Goal: Transaction & Acquisition: Book appointment/travel/reservation

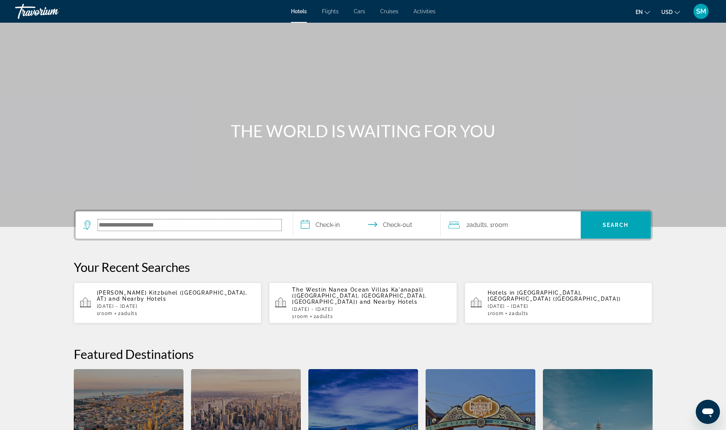
click at [142, 227] on input "Search hotel destination" at bounding box center [189, 224] width 183 height 11
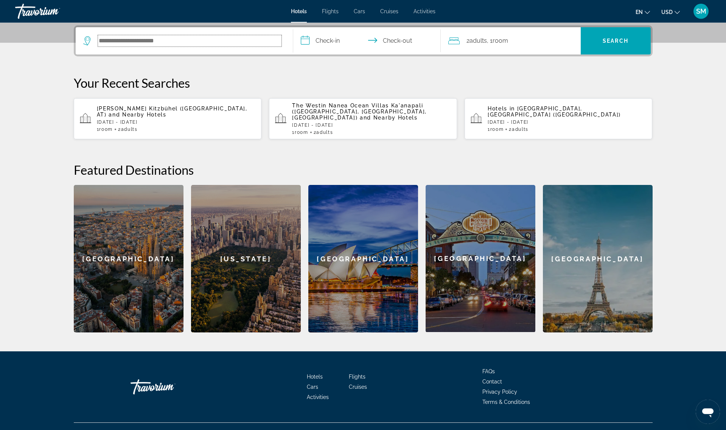
scroll to position [185, 0]
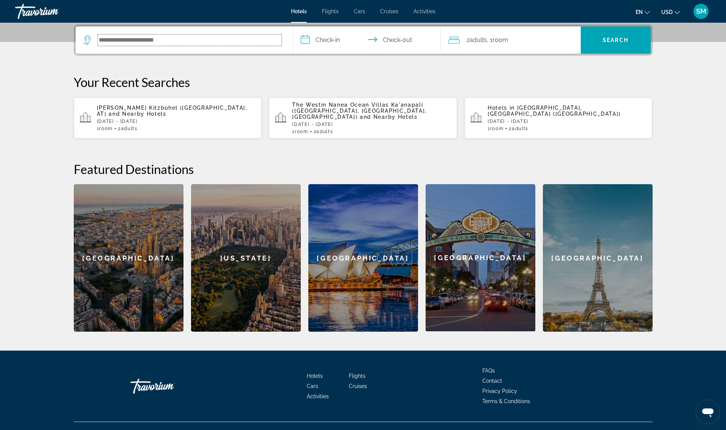
paste input "**********"
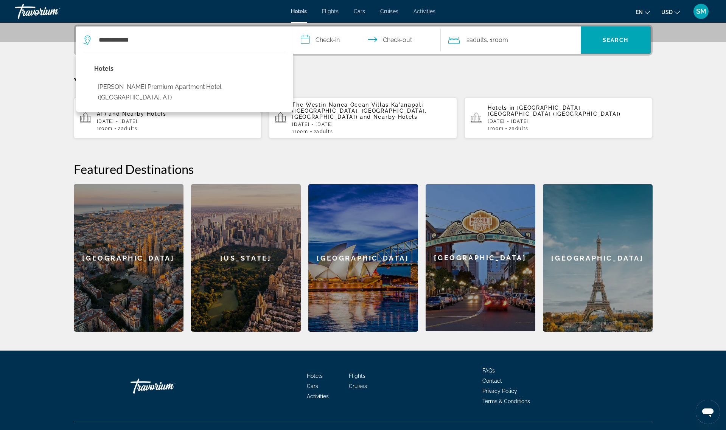
click at [134, 90] on button "[PERSON_NAME] Premium Apartment Hotel ([GEOGRAPHIC_DATA], AT)" at bounding box center [189, 92] width 191 height 25
type input "**********"
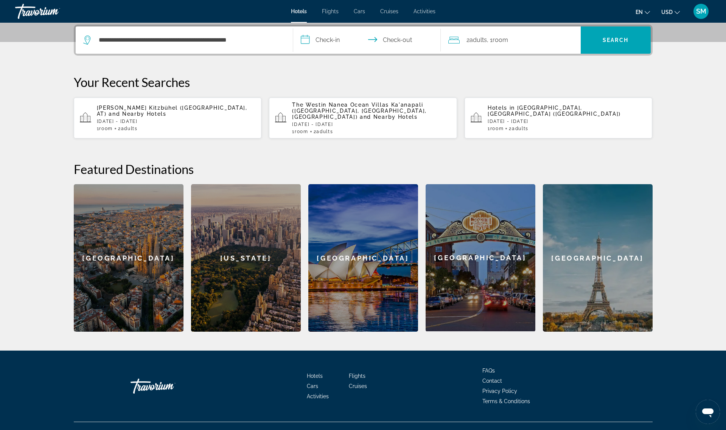
drag, startPoint x: 312, startPoint y: 41, endPoint x: 317, endPoint y: 42, distance: 5.4
click at [312, 41] on input "**********" at bounding box center [368, 40] width 151 height 29
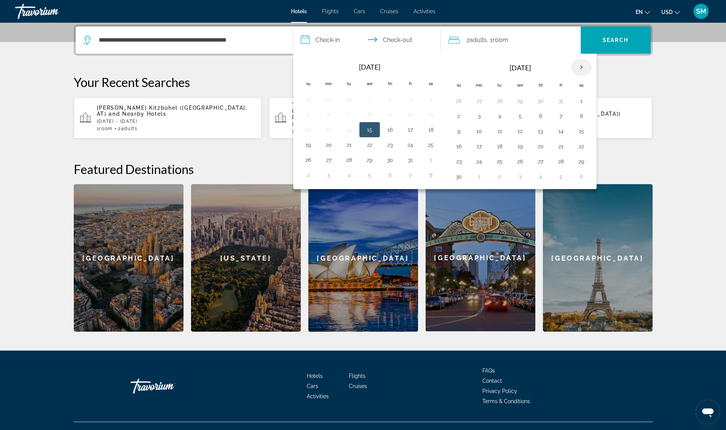
click at [583, 65] on th "Next month" at bounding box center [581, 67] width 20 height 17
drag, startPoint x: 480, startPoint y: 101, endPoint x: 542, endPoint y: 101, distance: 61.3
click at [483, 101] on button "1" at bounding box center [479, 101] width 12 height 11
click at [579, 99] on button "6" at bounding box center [581, 101] width 12 height 11
type input "**********"
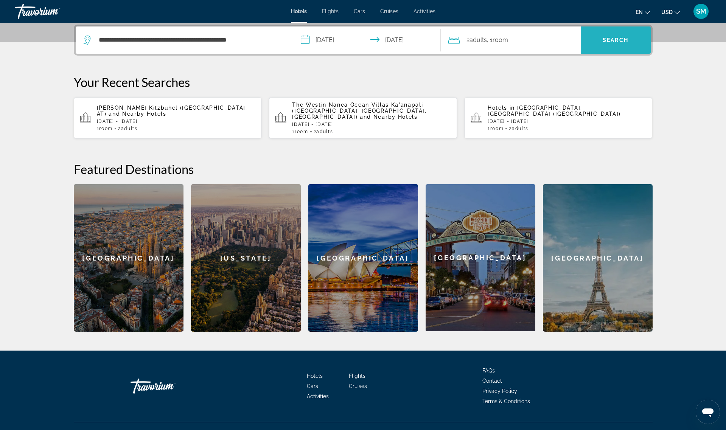
click at [609, 49] on span "Search" at bounding box center [615, 39] width 70 height 27
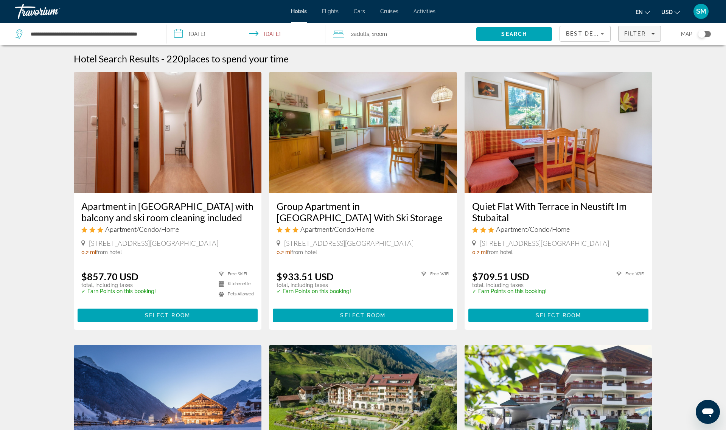
click at [638, 36] on span "Filter" at bounding box center [635, 34] width 22 height 6
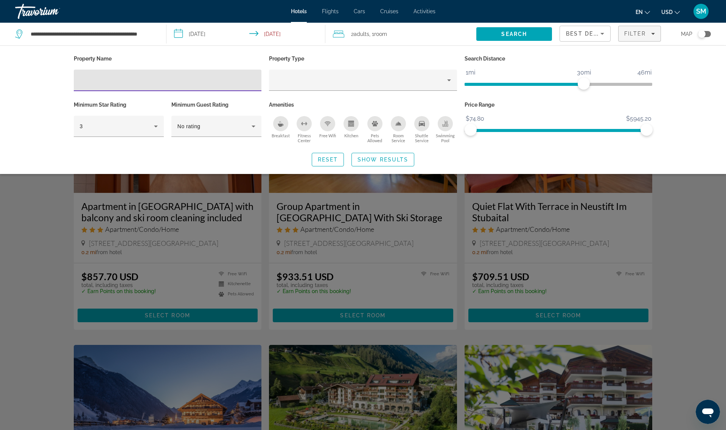
click at [102, 77] on input "Hotel Filters" at bounding box center [168, 80] width 176 height 9
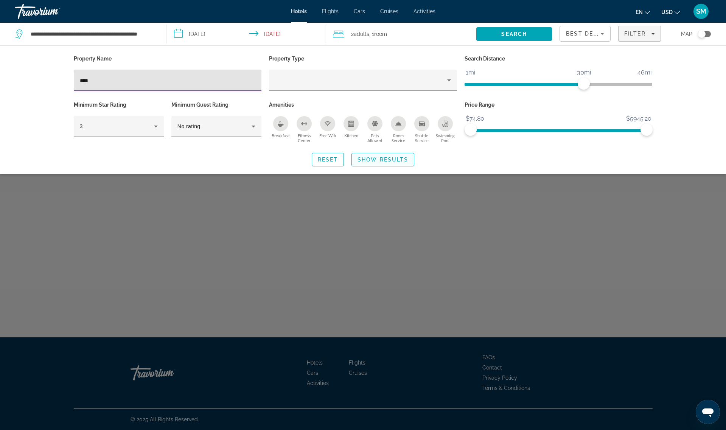
type input "****"
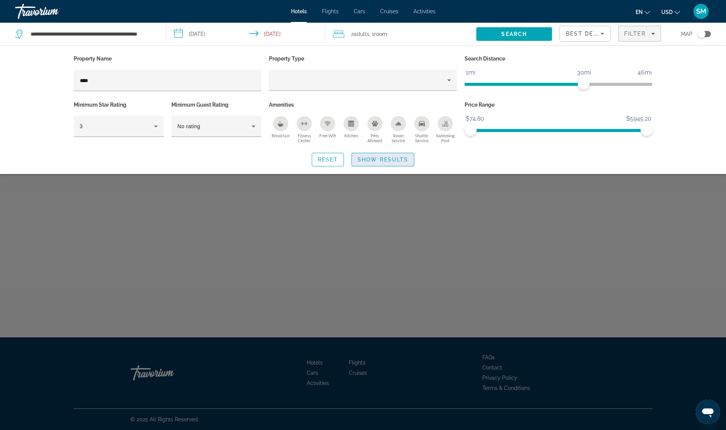
click at [398, 158] on span "Show Results" at bounding box center [382, 160] width 51 height 6
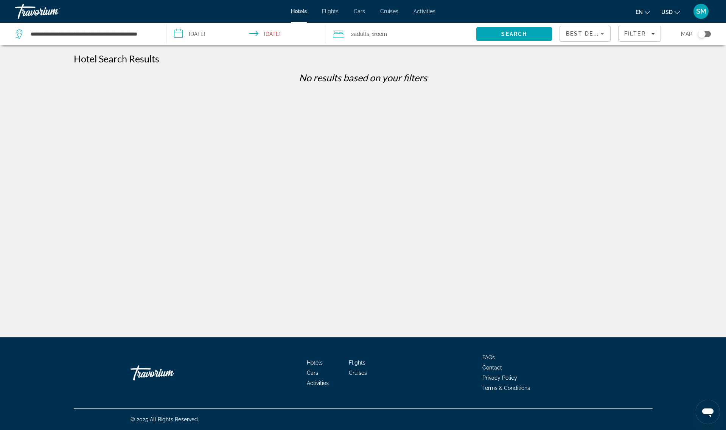
drag, startPoint x: 636, startPoint y: 35, endPoint x: 620, endPoint y: 45, distance: 18.5
click at [636, 36] on span "Filter" at bounding box center [635, 34] width 22 height 6
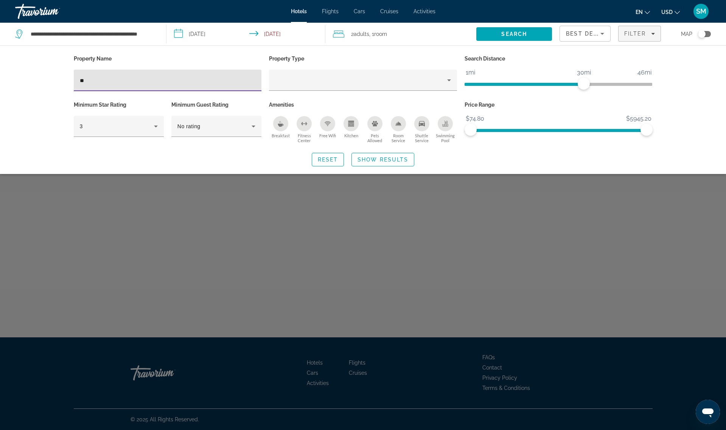
type input "*"
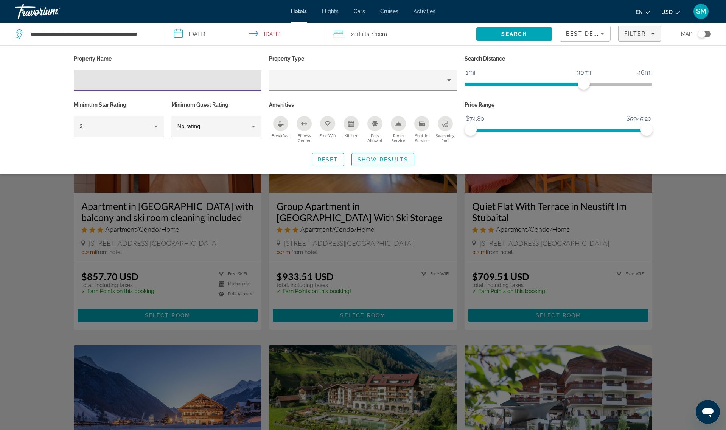
click at [368, 160] on span "Show Results" at bounding box center [382, 160] width 51 height 6
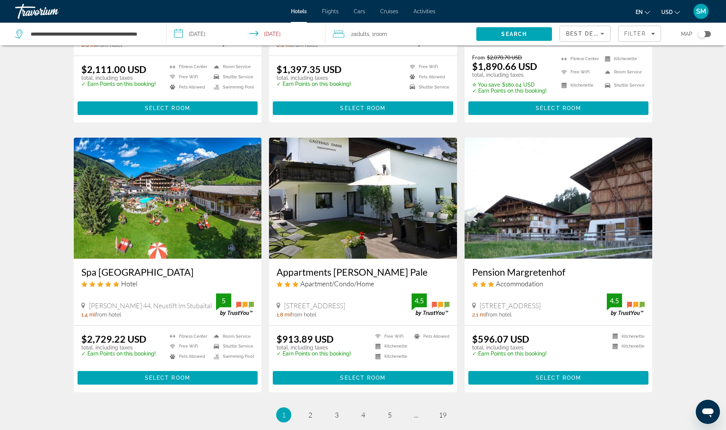
scroll to position [843, 0]
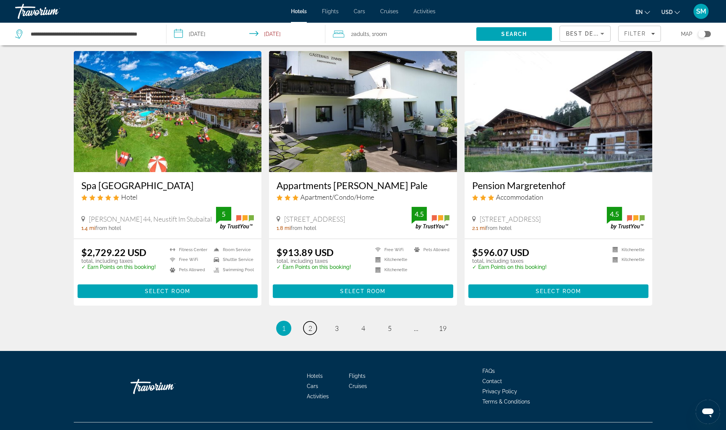
click at [310, 327] on span "2" at bounding box center [310, 328] width 4 height 8
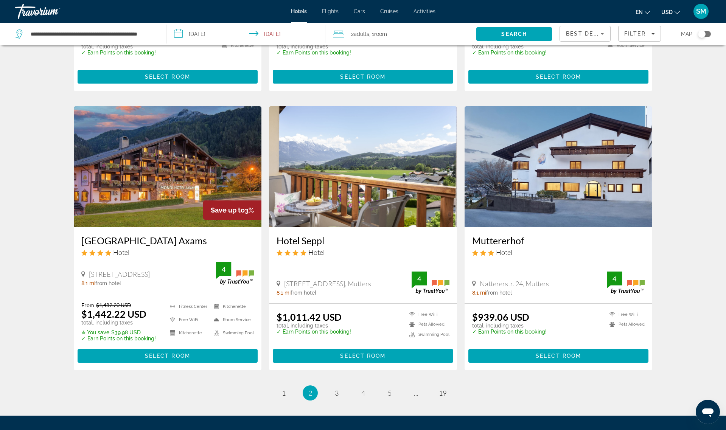
scroll to position [791, 0]
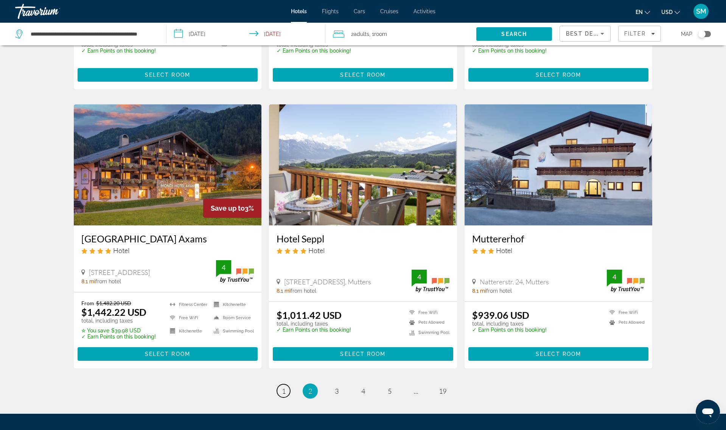
drag, startPoint x: 284, startPoint y: 383, endPoint x: 293, endPoint y: 368, distance: 18.0
click at [283, 387] on span "1" at bounding box center [284, 391] width 4 height 8
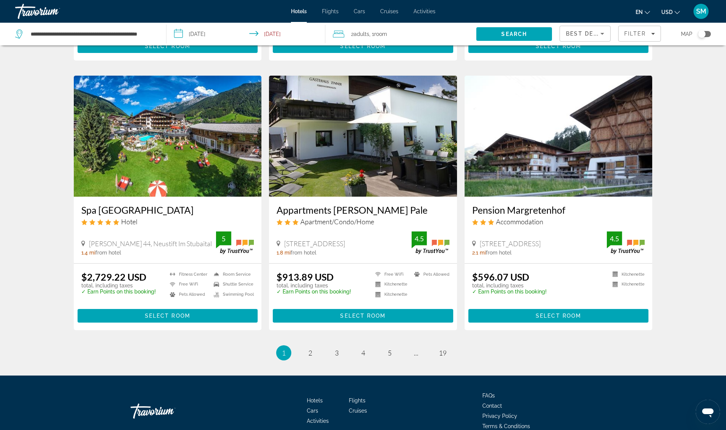
scroll to position [856, 0]
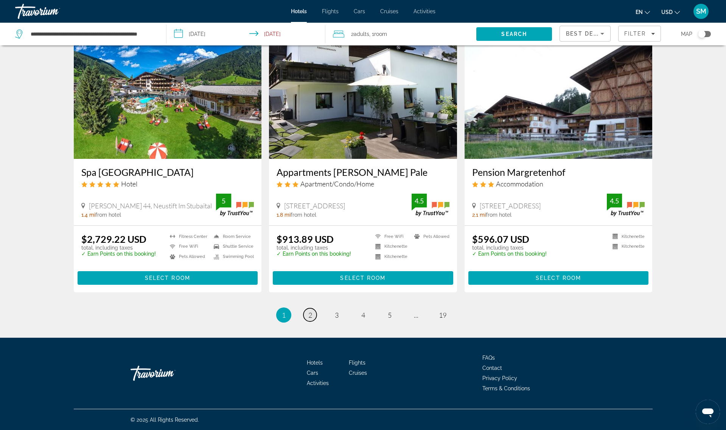
click at [310, 314] on span "2" at bounding box center [310, 315] width 4 height 8
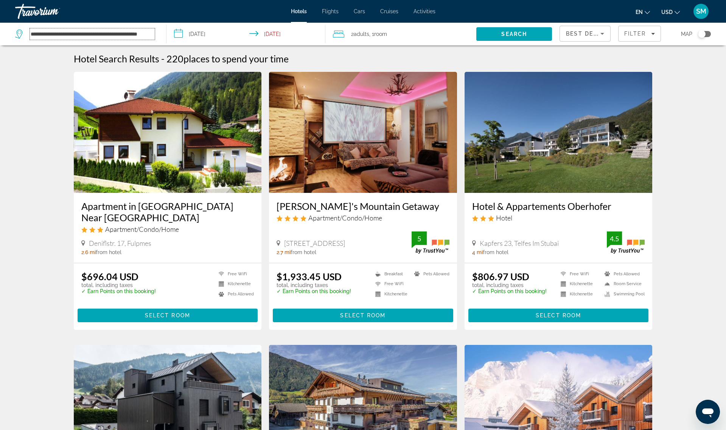
drag, startPoint x: 90, startPoint y: 37, endPoint x: 102, endPoint y: 37, distance: 12.1
click at [94, 37] on input "**********" at bounding box center [92, 33] width 125 height 11
click at [295, 11] on span "Hotels" at bounding box center [299, 11] width 16 height 6
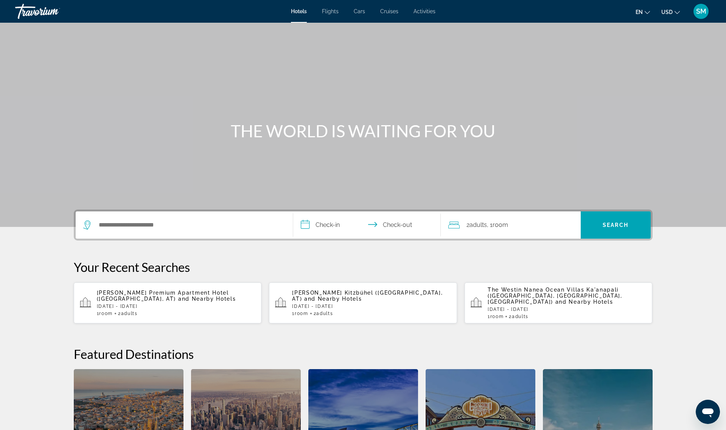
click at [328, 304] on p "[DATE] - [DATE]" at bounding box center [371, 306] width 159 height 5
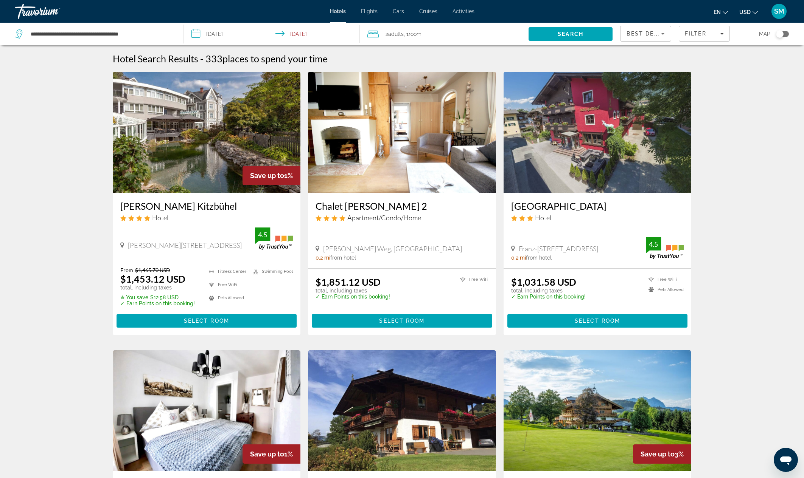
drag, startPoint x: 206, startPoint y: 158, endPoint x: 205, endPoint y: 164, distance: 5.8
click at [205, 158] on img "Main content" at bounding box center [207, 132] width 188 height 121
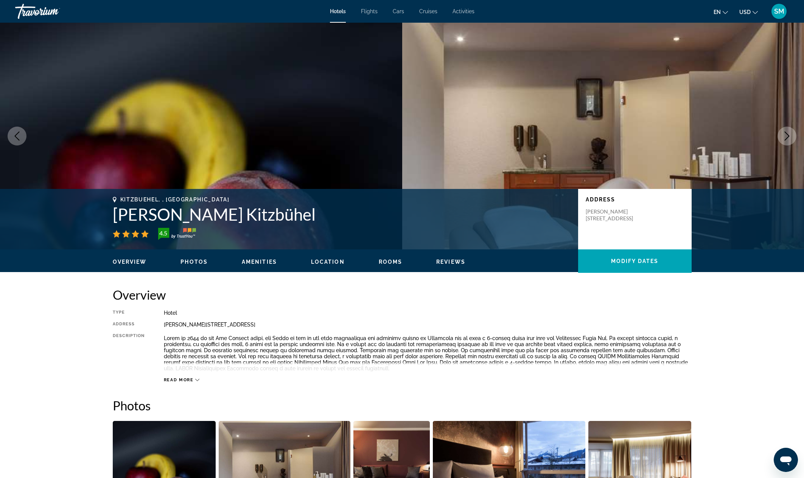
drag, startPoint x: 115, startPoint y: 216, endPoint x: 343, endPoint y: 217, distance: 228.0
click at [343, 217] on h1 "[PERSON_NAME] Kitzbühel" at bounding box center [342, 215] width 458 height 20
copy h1 "[PERSON_NAME] Kitzbühel"
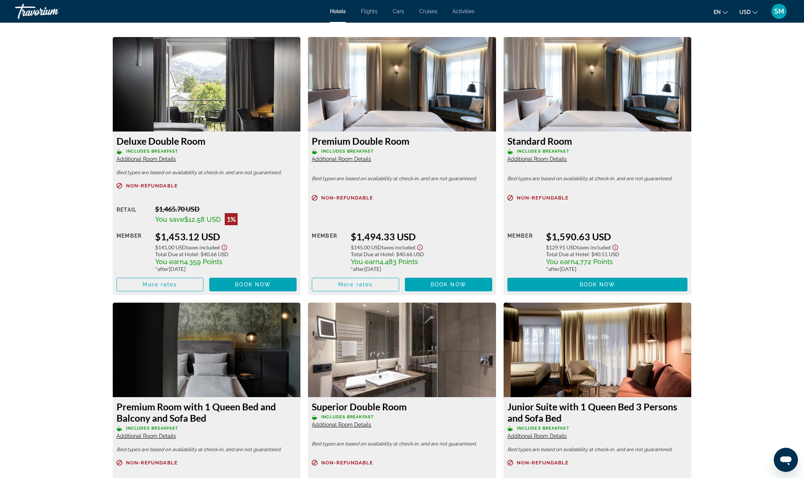
scroll to position [1020, 0]
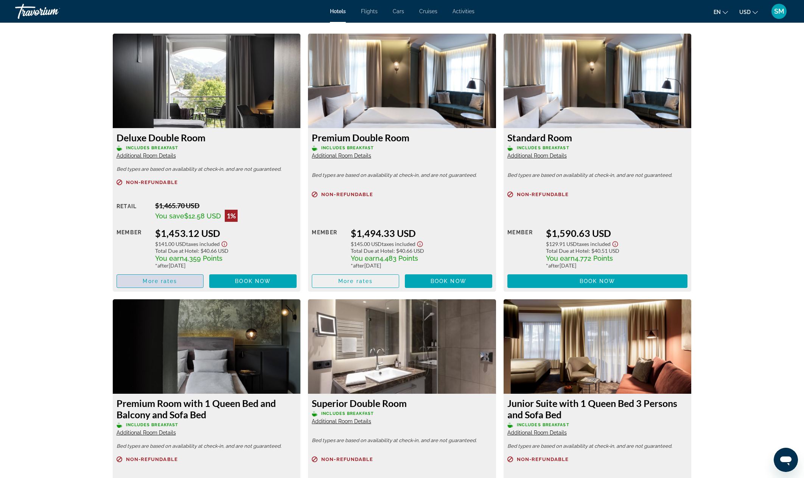
click at [157, 281] on span "More rates" at bounding box center [160, 281] width 34 height 6
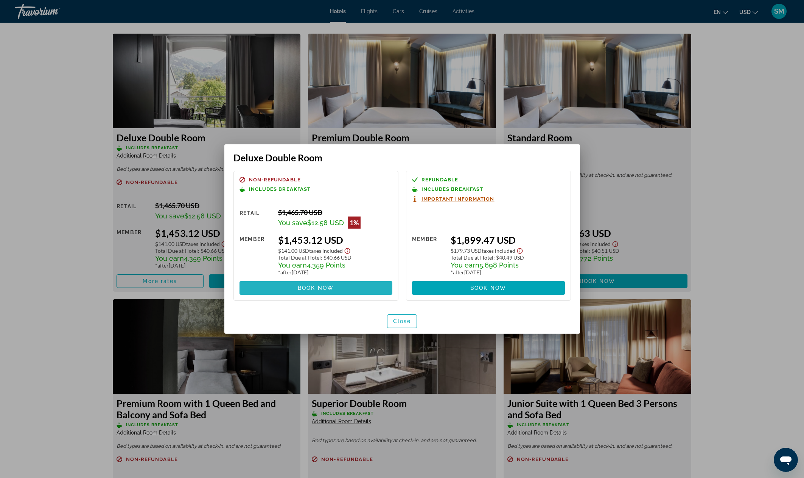
click at [339, 289] on span at bounding box center [315, 288] width 153 height 18
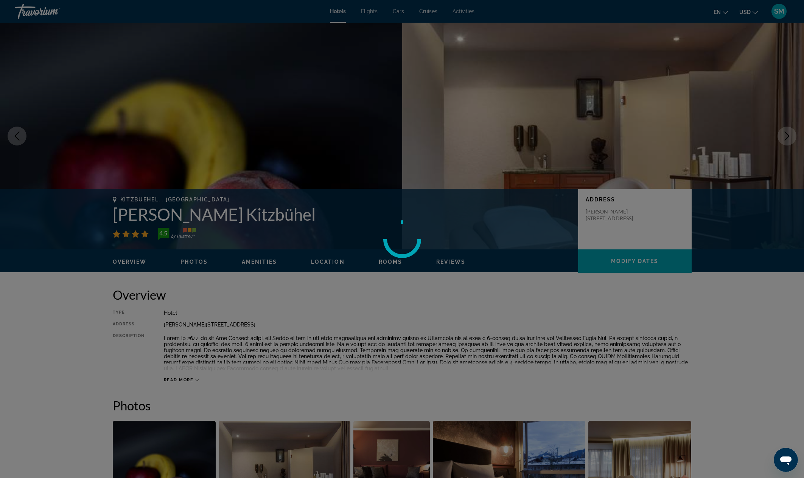
scroll to position [1020, 0]
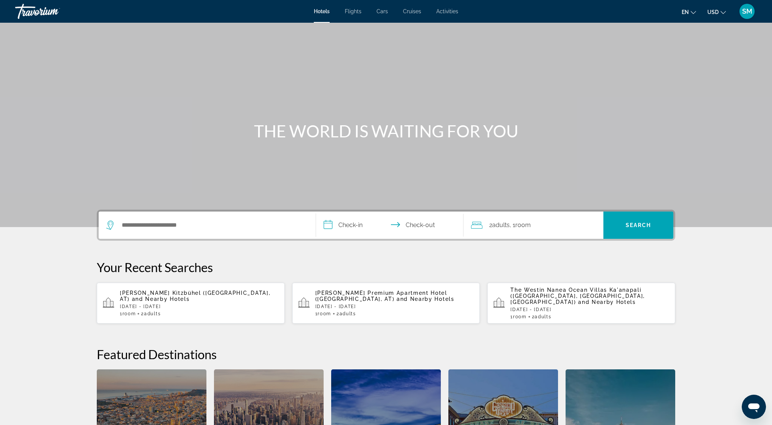
click at [168, 296] on span "and Nearby Hotels" at bounding box center [161, 299] width 58 height 6
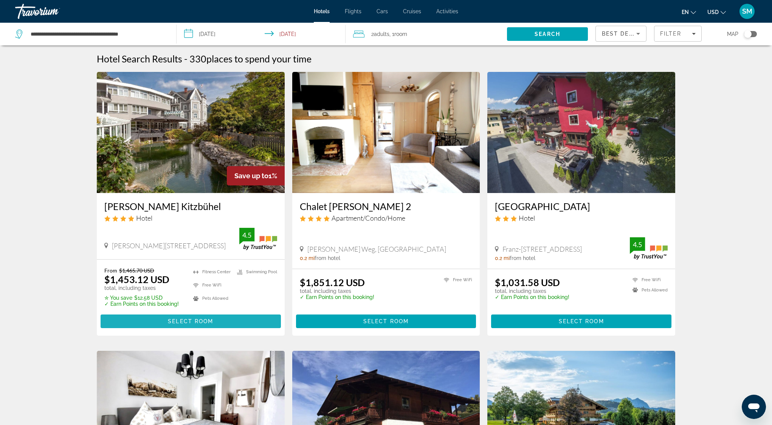
click at [213, 321] on span "Select Room" at bounding box center [190, 321] width 45 height 6
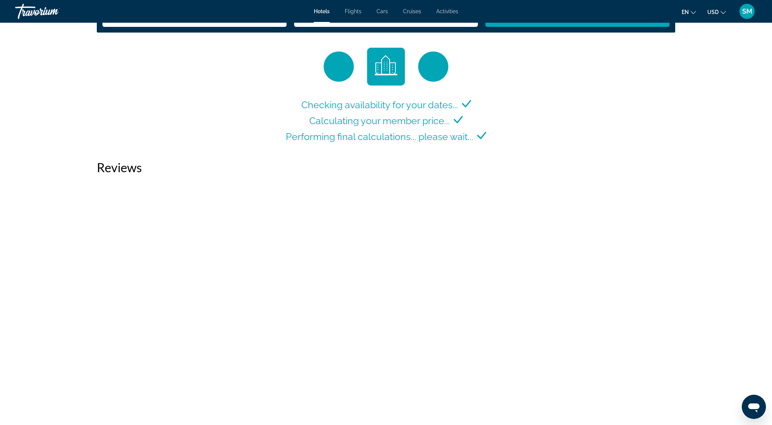
scroll to position [972, 0]
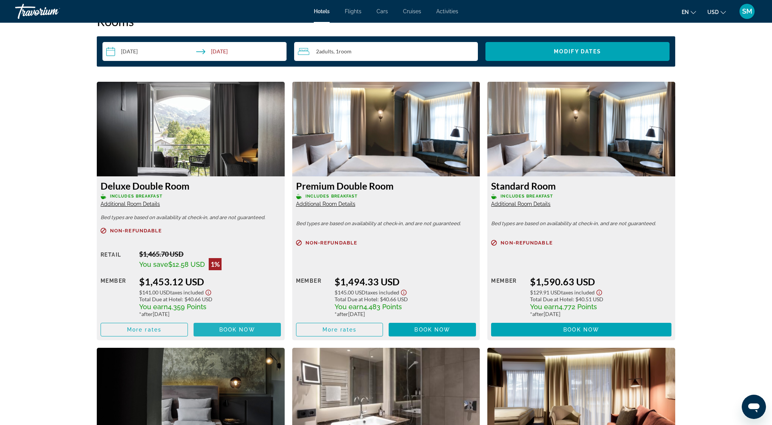
click at [235, 332] on span "Book now" at bounding box center [237, 329] width 36 height 6
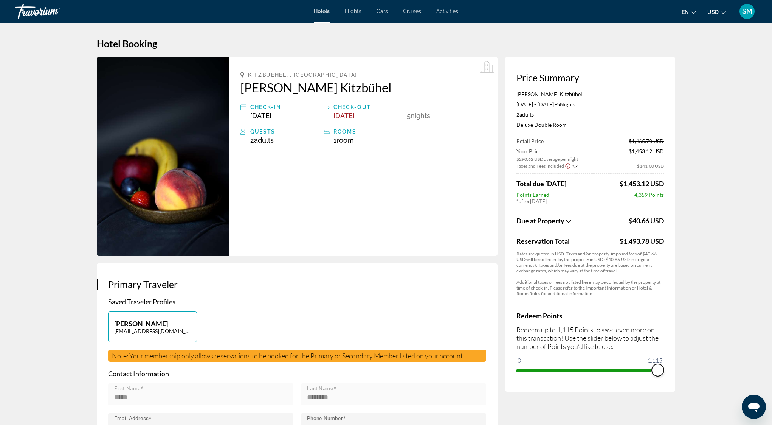
drag, startPoint x: 523, startPoint y: 369, endPoint x: 668, endPoint y: 369, distance: 144.8
click at [668, 369] on div "Price Summary [PERSON_NAME] Kitzbühel [DATE] - [DATE] - 5 Night Nights 2 Adult …" at bounding box center [590, 224] width 170 height 335
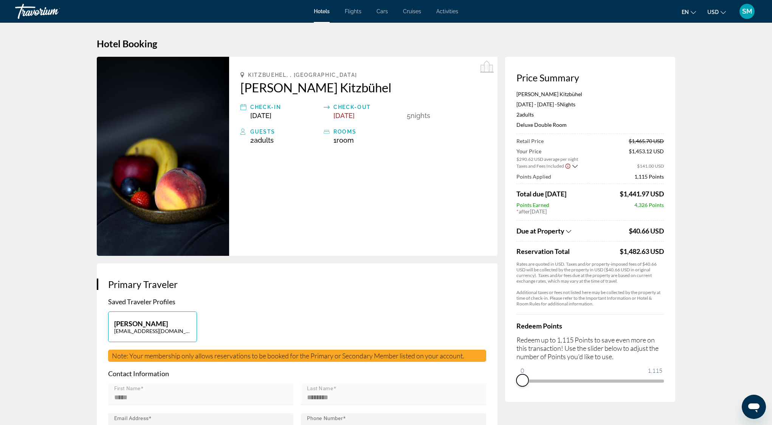
drag, startPoint x: 658, startPoint y: 379, endPoint x: 472, endPoint y: 376, distance: 186.5
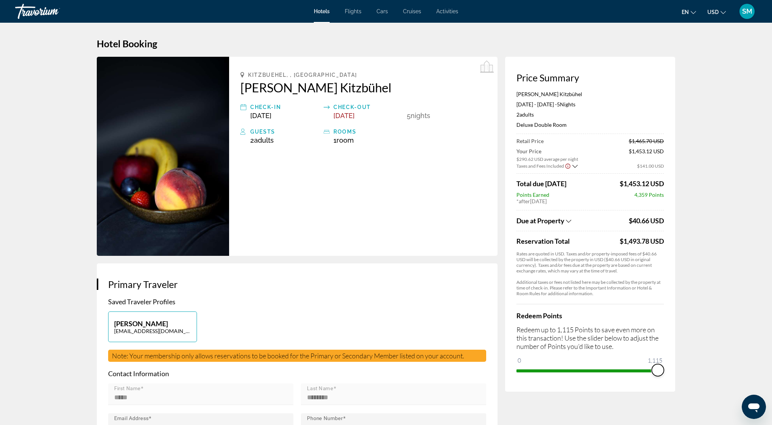
drag, startPoint x: 521, startPoint y: 371, endPoint x: 681, endPoint y: 369, distance: 160.0
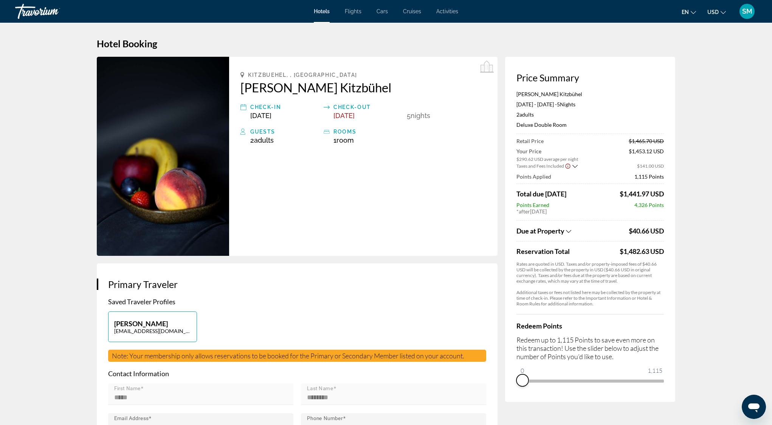
drag, startPoint x: 658, startPoint y: 382, endPoint x: 504, endPoint y: 380, distance: 153.9
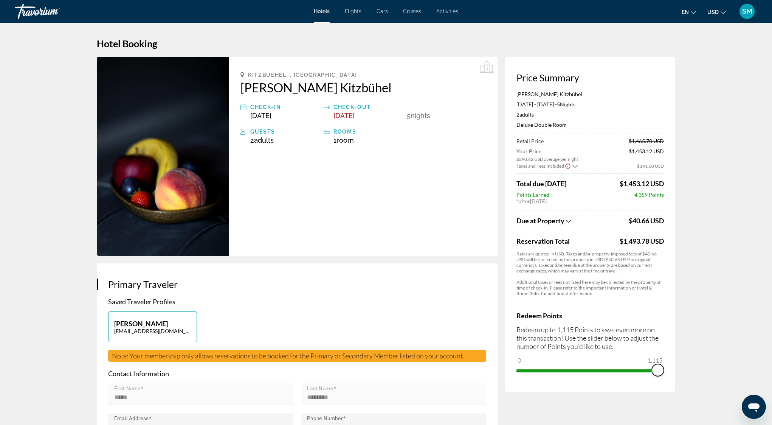
drag, startPoint x: 523, startPoint y: 371, endPoint x: 684, endPoint y: 368, distance: 161.1
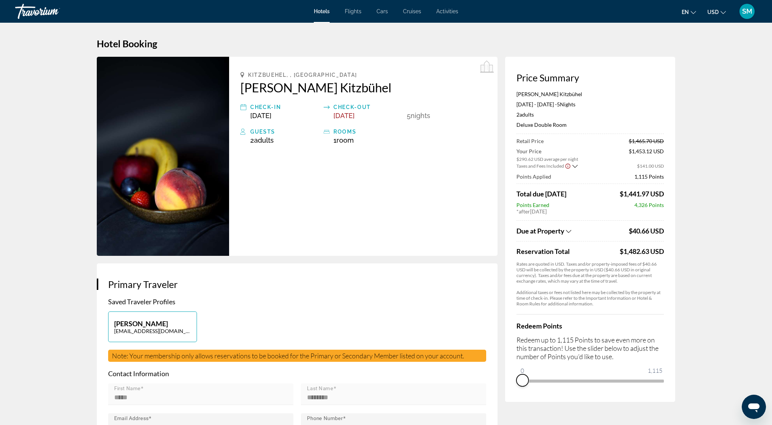
drag, startPoint x: 658, startPoint y: 381, endPoint x: 506, endPoint y: 371, distance: 152.3
click at [506, 371] on div "Price Summary [PERSON_NAME] Kitzbühel [DATE] - [DATE] - 5 Night Nights 2 Adult …" at bounding box center [590, 229] width 170 height 345
